Goal: Find specific page/section

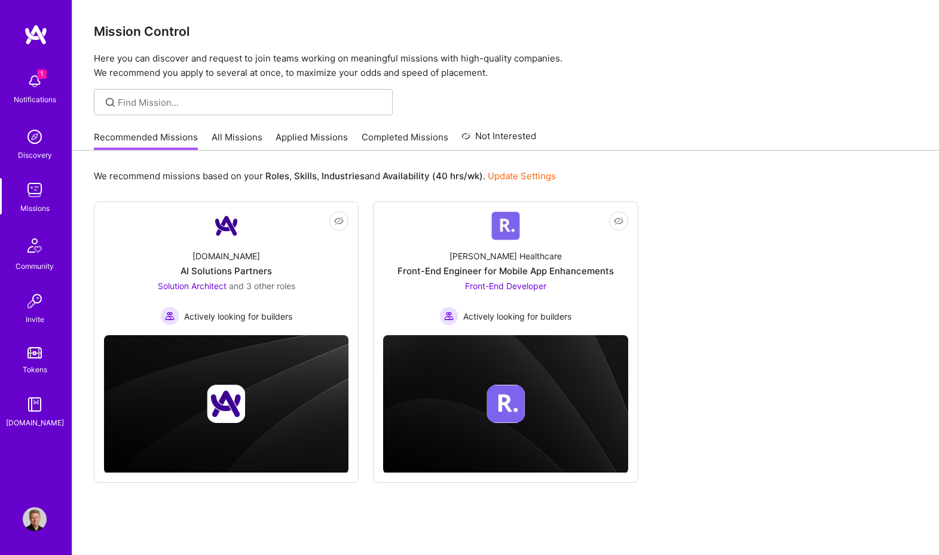
click at [236, 142] on link "All Missions" at bounding box center [236, 141] width 51 height 20
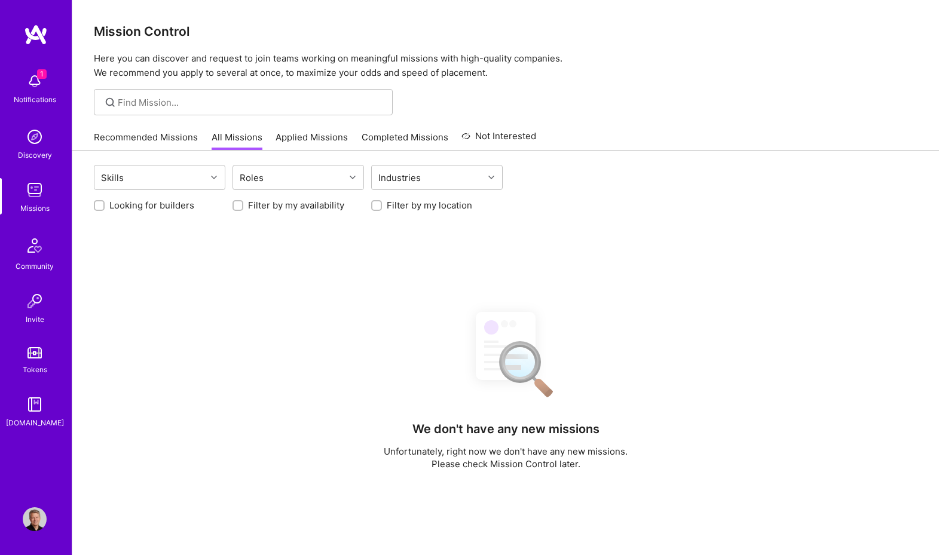
click at [290, 138] on link "Applied Missions" at bounding box center [311, 141] width 72 height 20
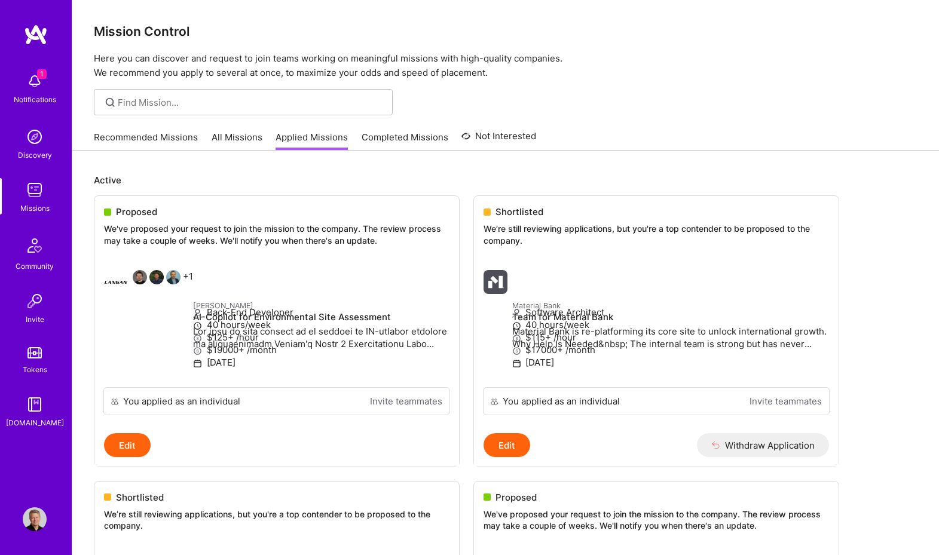
click at [35, 85] on img at bounding box center [35, 81] width 24 height 24
click at [38, 84] on img at bounding box center [35, 81] width 24 height 24
